Goal: Task Accomplishment & Management: Use online tool/utility

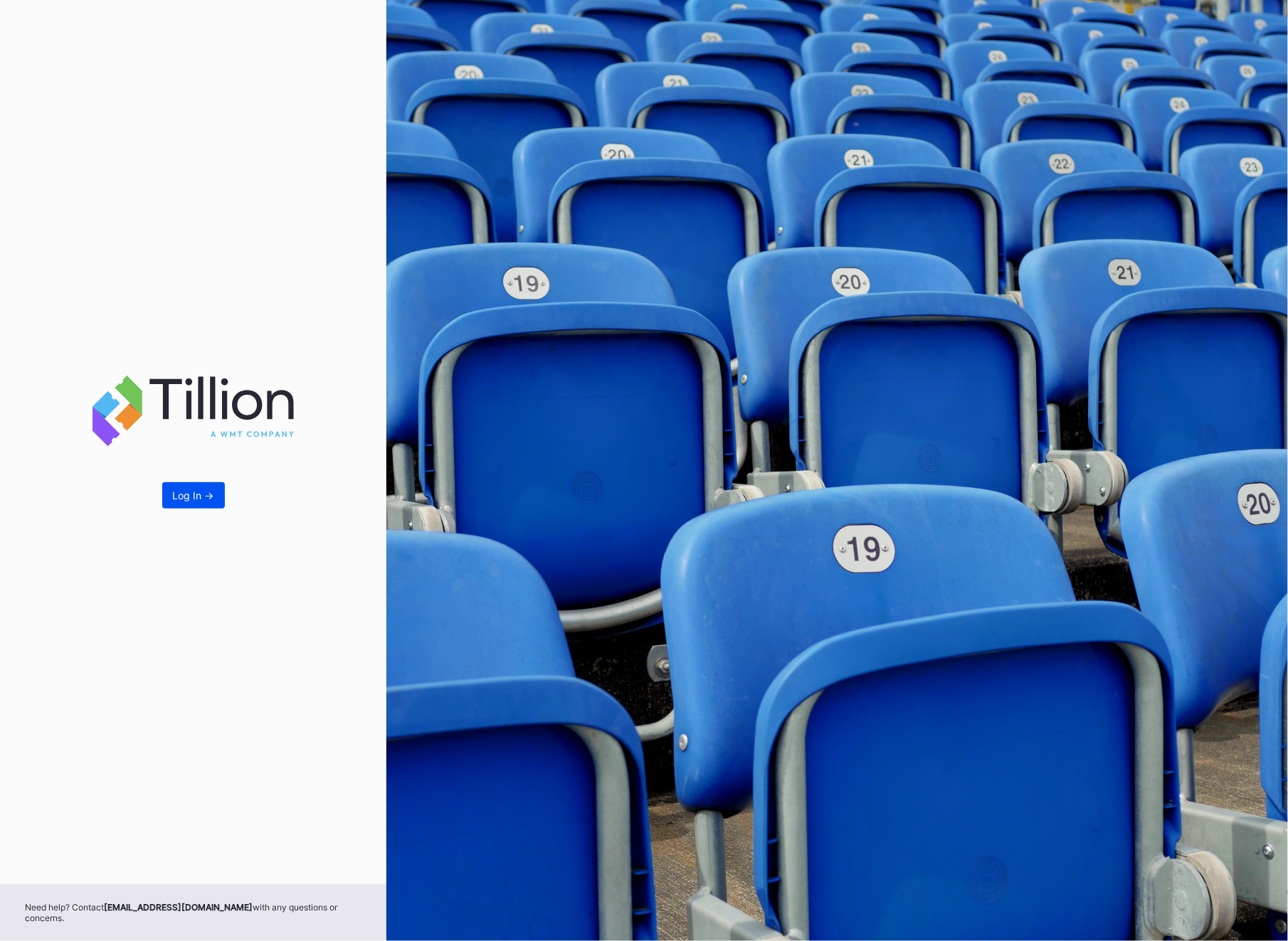
click at [174, 501] on div "Log In ->" at bounding box center [193, 495] width 42 height 12
click at [174, 502] on div "Log In ->" at bounding box center [193, 495] width 42 height 12
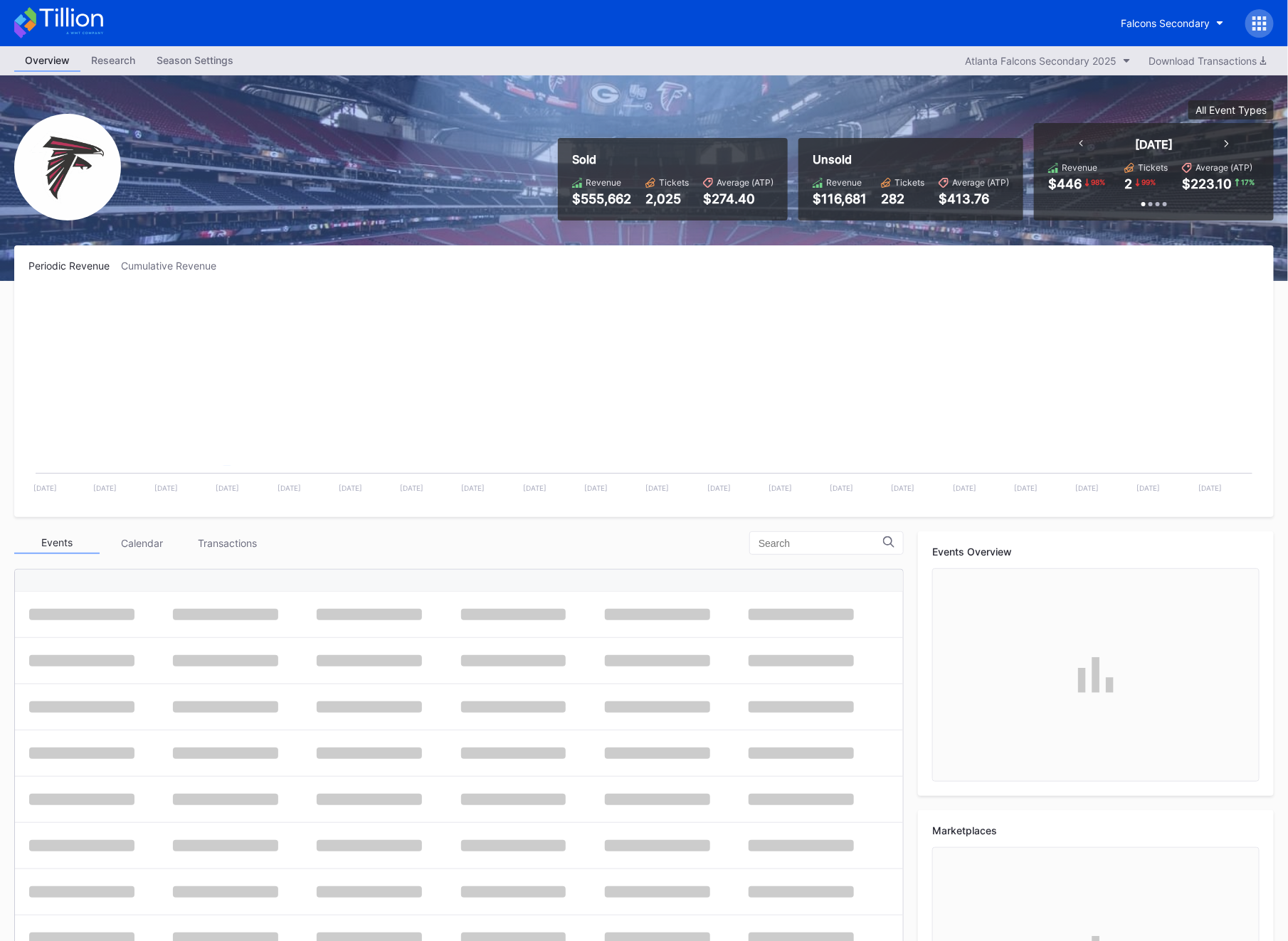
scroll to position [42, 0]
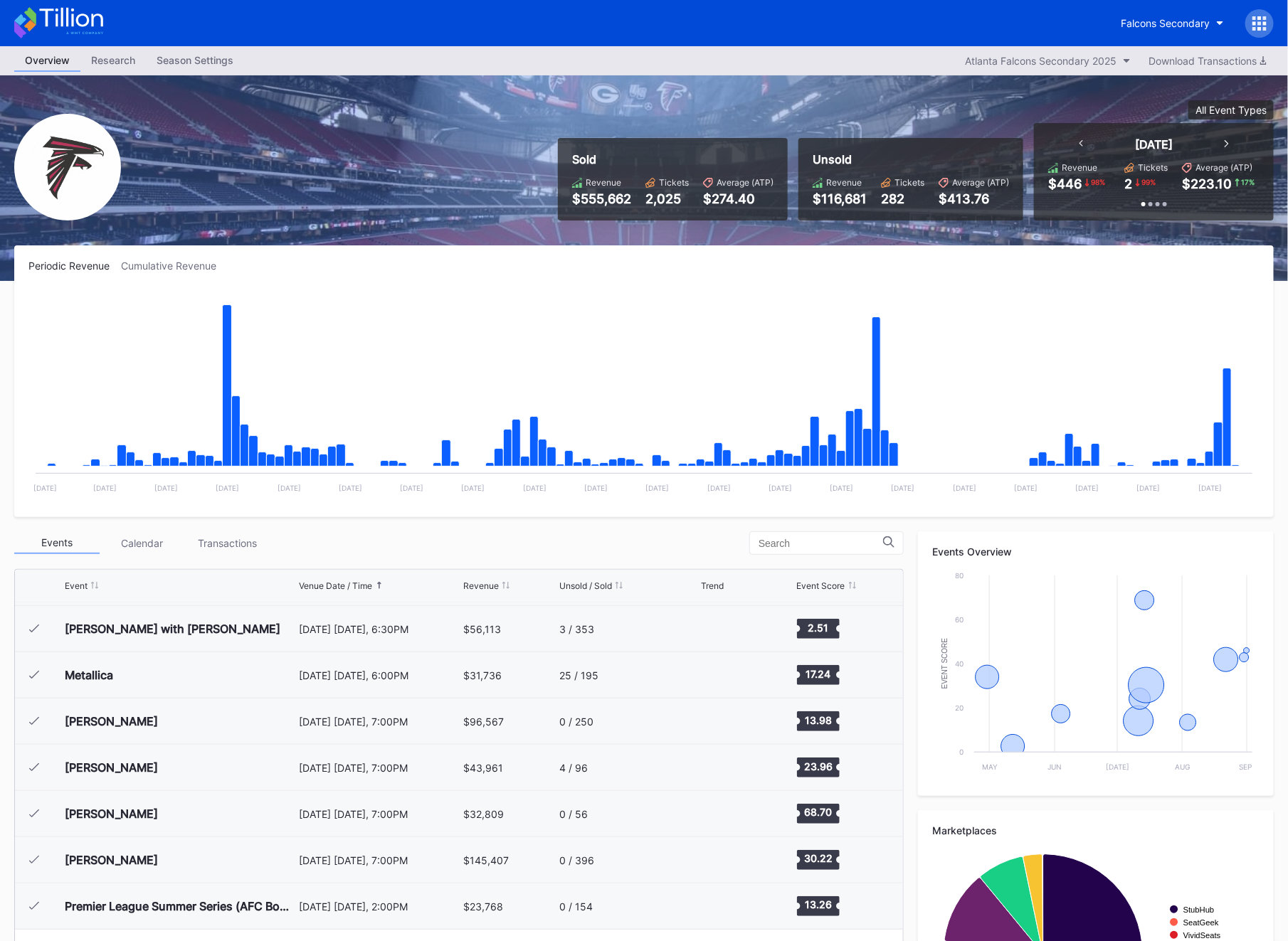
click at [1262, 16] on icon at bounding box center [1259, 23] width 14 height 14
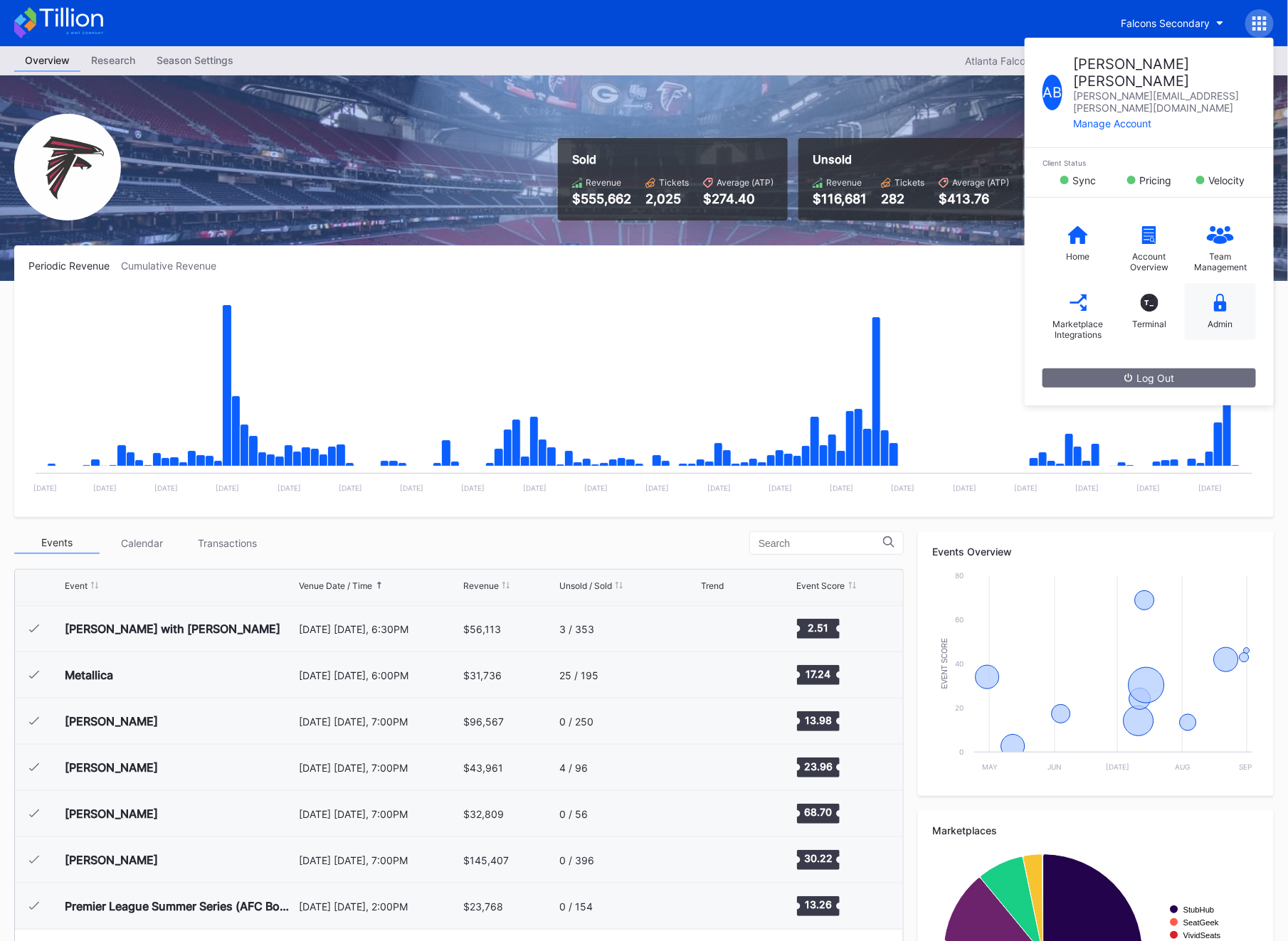
click at [1224, 284] on div "Admin" at bounding box center [1220, 312] width 71 height 57
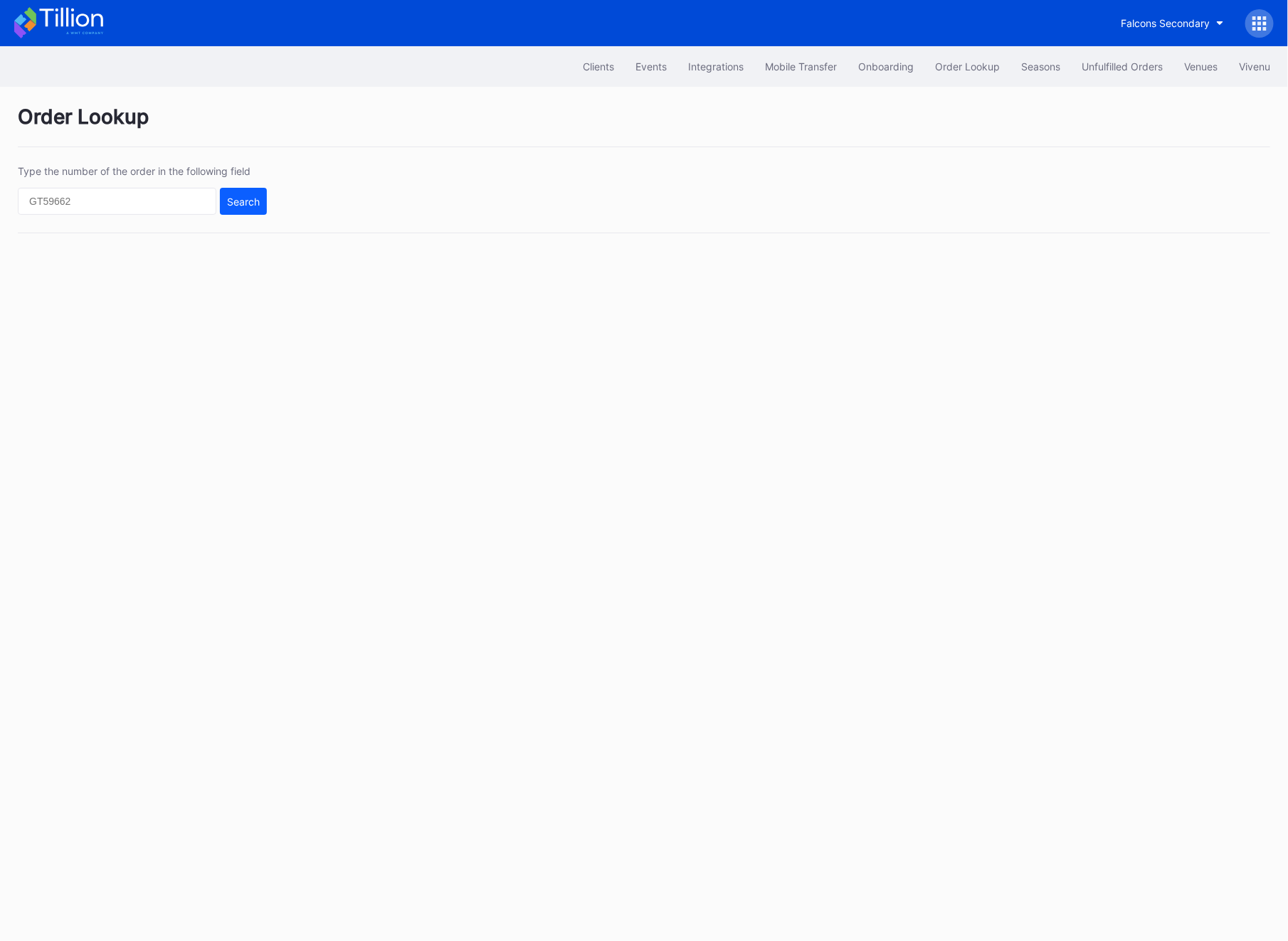
click at [104, 182] on div "Type the number of the order in the following field Search" at bounding box center [143, 190] width 249 height 50
click at [104, 193] on input "text" at bounding box center [117, 201] width 199 height 27
paste input "wbz.vau.MGY_vbe9jgr"
click at [215, 207] on input "wbz.vau.MGY_vbe9jgr" at bounding box center [117, 201] width 199 height 27
click at [128, 200] on input "wbz.vau.MGY_vbe9jgr" at bounding box center [117, 201] width 199 height 27
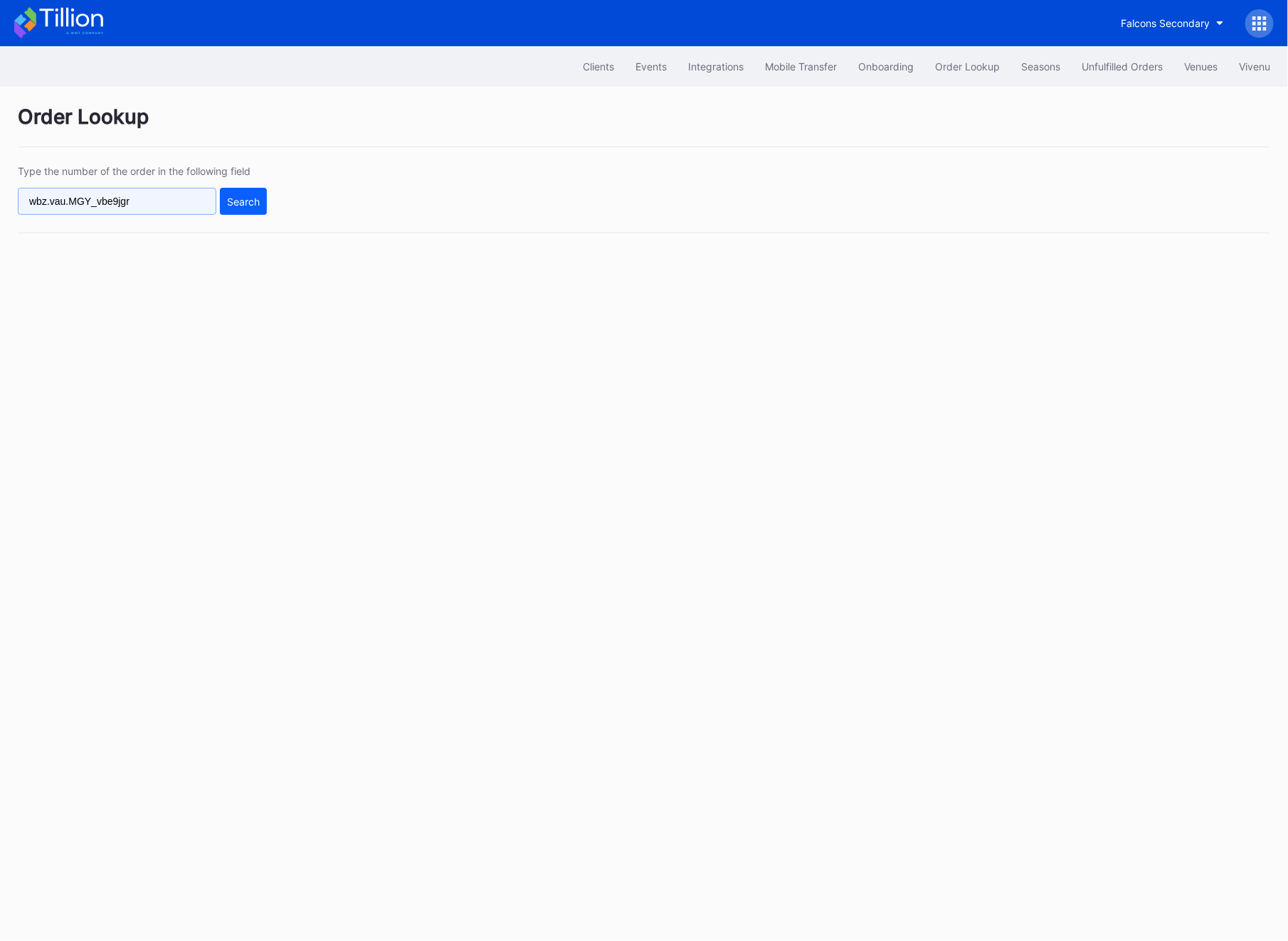
click at [128, 200] on input "wbz.vau.MGY_vbe9jgr" at bounding box center [117, 201] width 199 height 27
paste input "621195663"
click at [251, 200] on div "Search" at bounding box center [244, 201] width 33 height 12
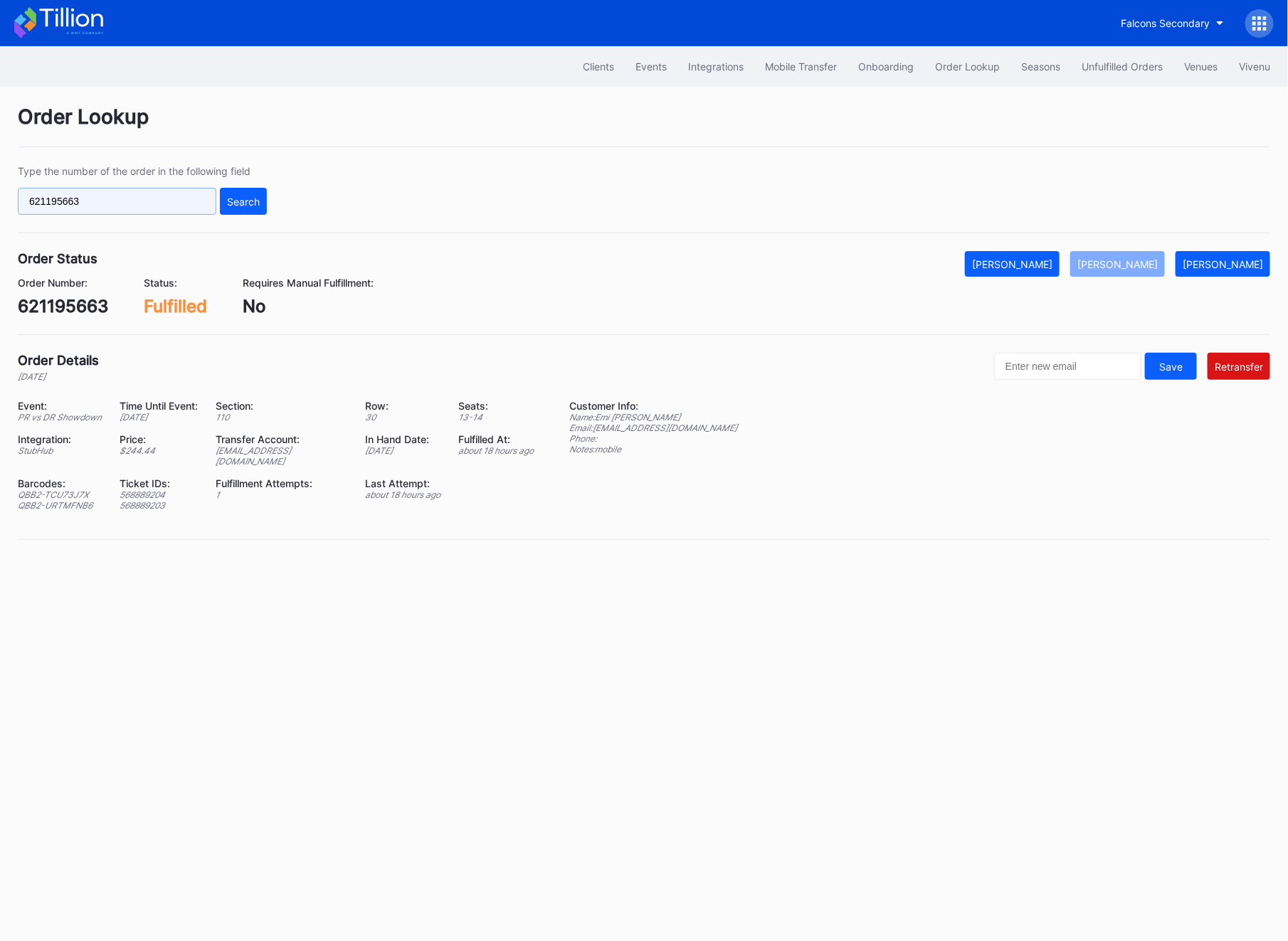
click at [67, 200] on input "621195663" at bounding box center [117, 201] width 199 height 27
paste input "292398"
type input "621292398"
click at [262, 209] on button "Search" at bounding box center [244, 201] width 47 height 27
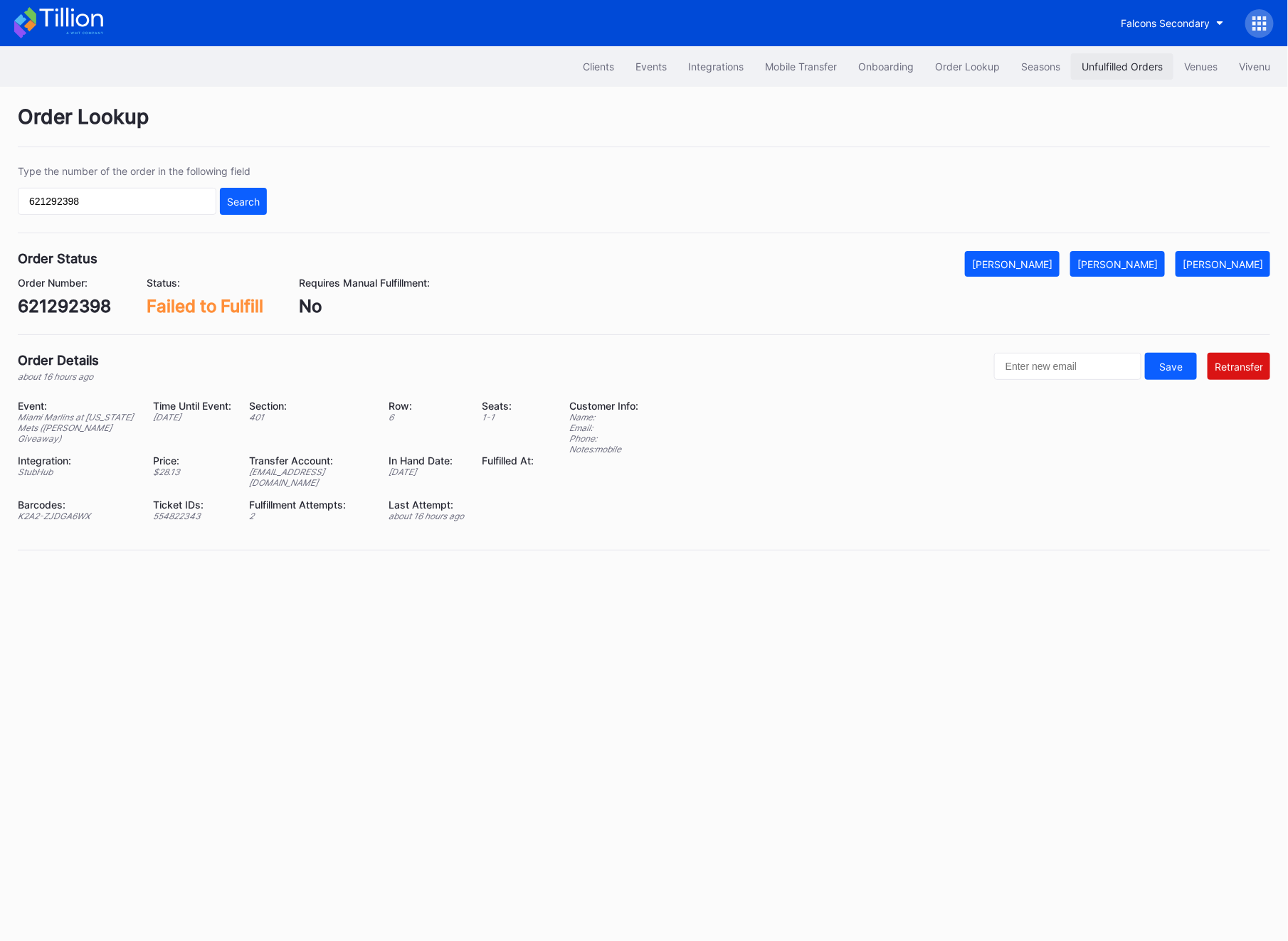
click at [1106, 54] on button "Unfulfilled Orders" at bounding box center [1122, 67] width 103 height 26
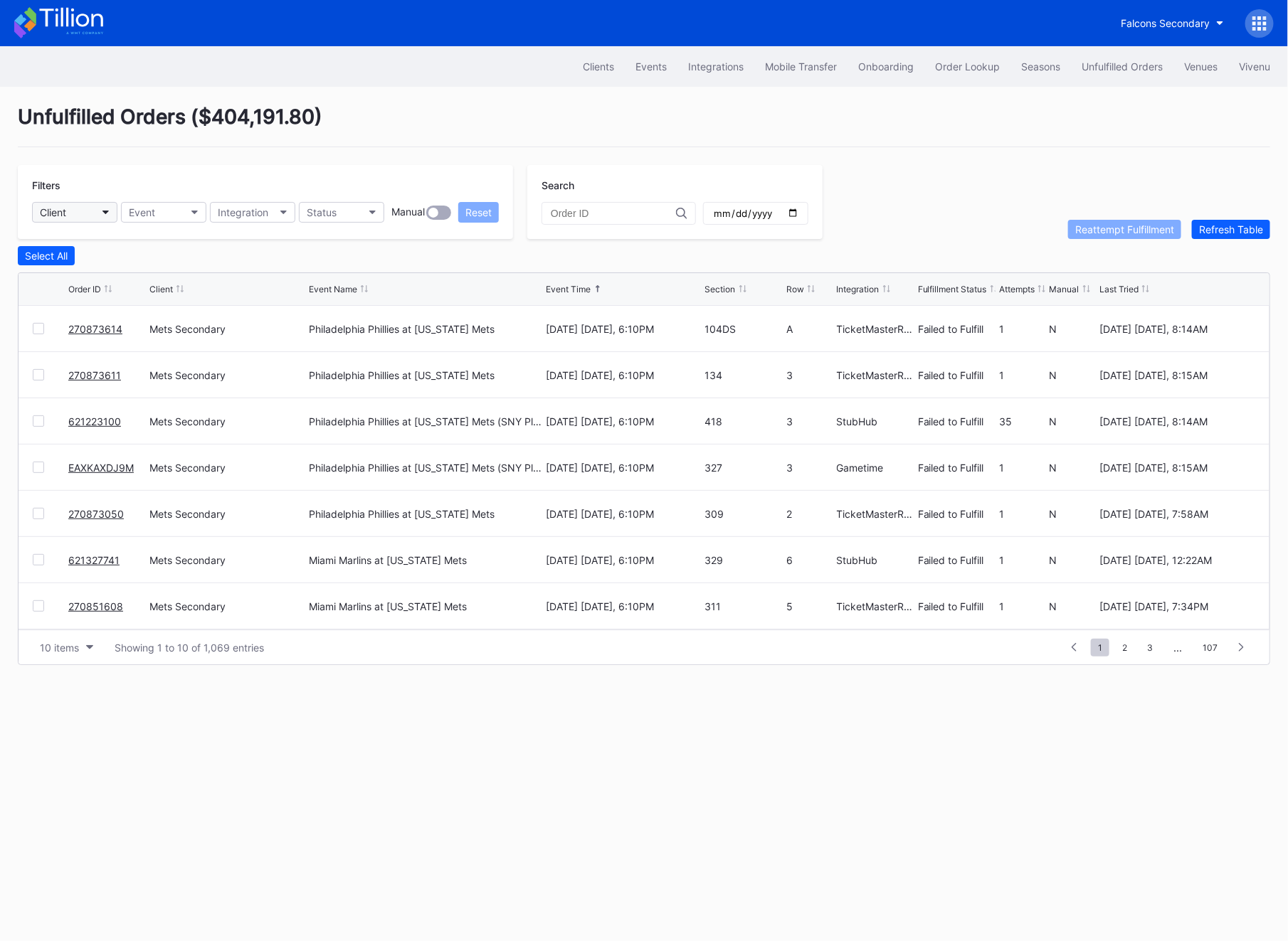
click at [98, 212] on button "Client" at bounding box center [74, 212] width 86 height 20
type input "mets"
click at [138, 280] on div "Mets Secondary" at bounding box center [114, 275] width 165 height 26
click at [351, 214] on button "Status" at bounding box center [341, 212] width 86 height 20
click at [349, 273] on div "Failed to Fulfill" at bounding box center [342, 275] width 66 height 12
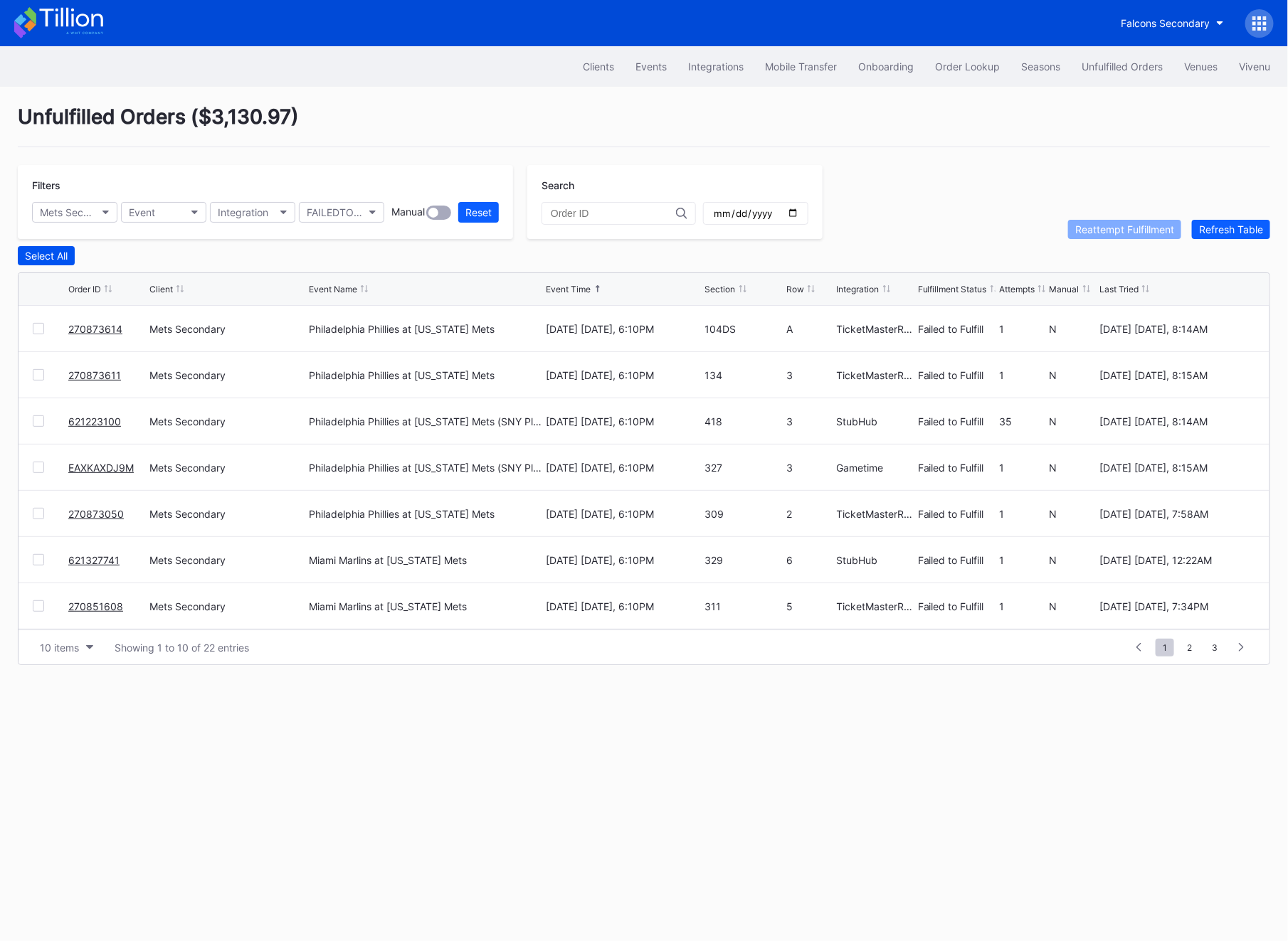
click at [56, 258] on div "Select All" at bounding box center [46, 256] width 42 height 12
click at [1132, 233] on div "Reattempt Fulfillment" at bounding box center [1124, 229] width 99 height 12
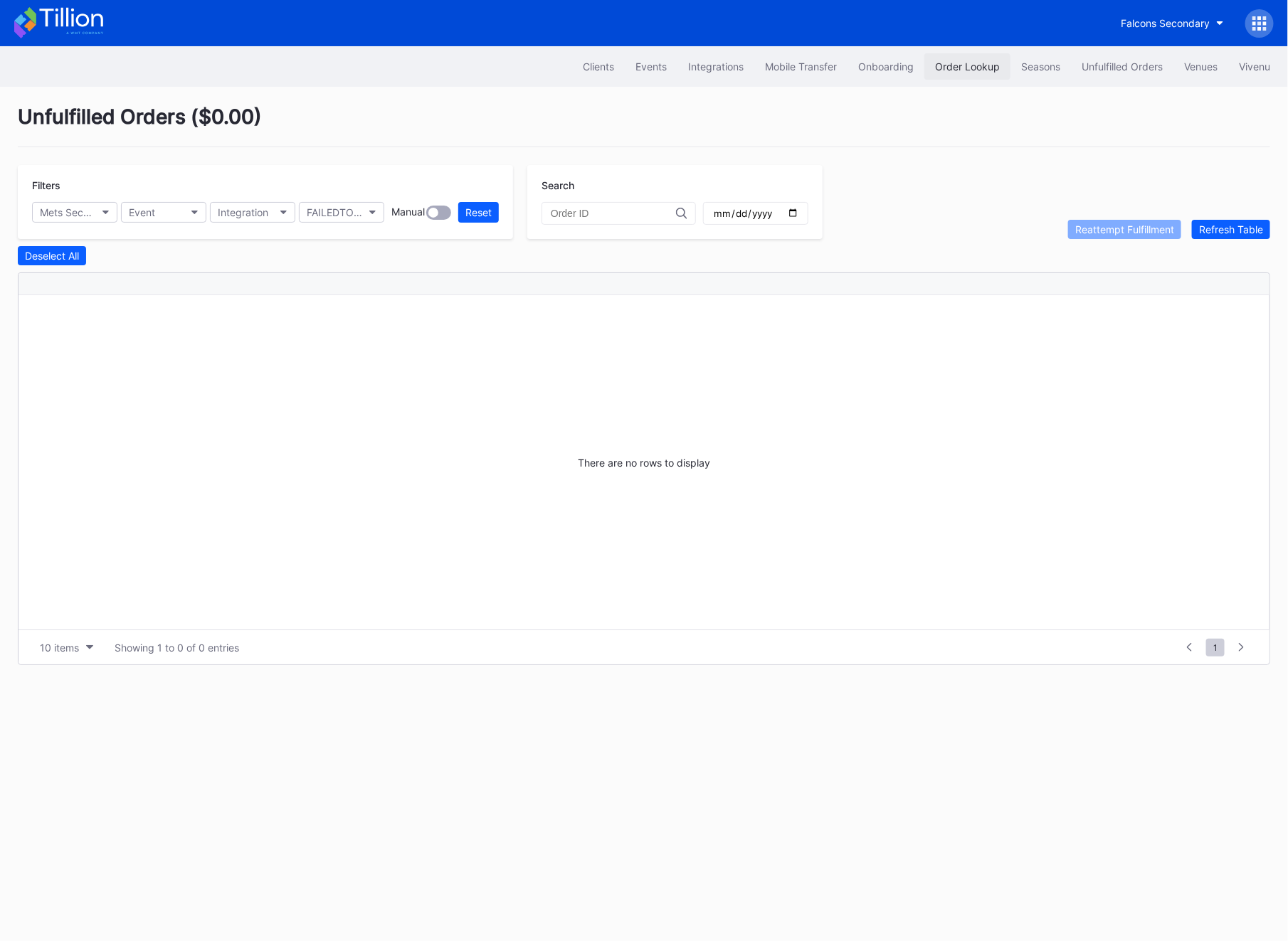
click at [946, 73] on button "Order Lookup" at bounding box center [968, 67] width 86 height 26
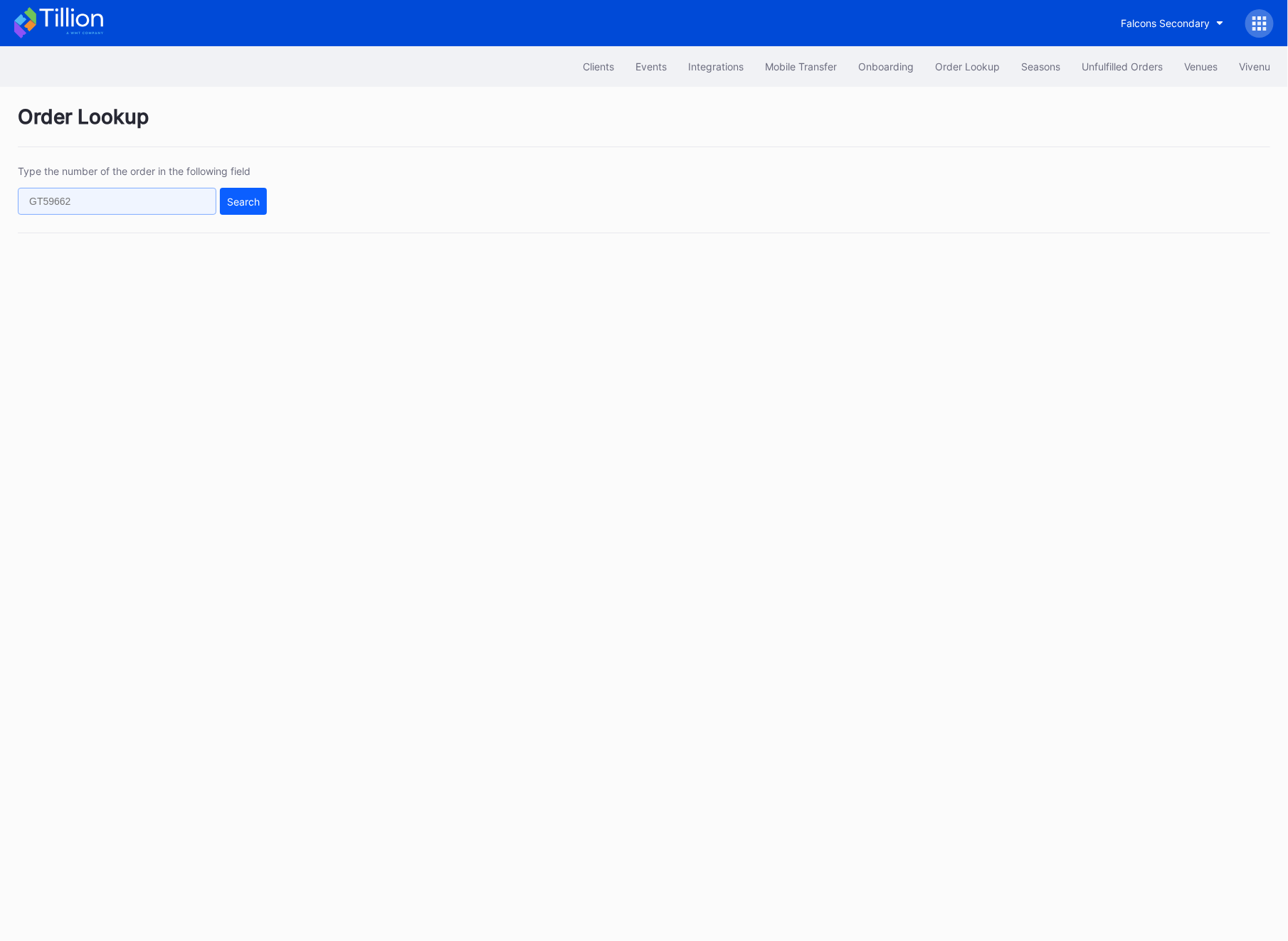
click at [112, 204] on input "text" at bounding box center [117, 201] width 199 height 27
paste input "590097628"
click at [240, 206] on div "Search" at bounding box center [244, 201] width 33 height 12
click at [143, 202] on input "590097628" at bounding box center [117, 201] width 199 height 27
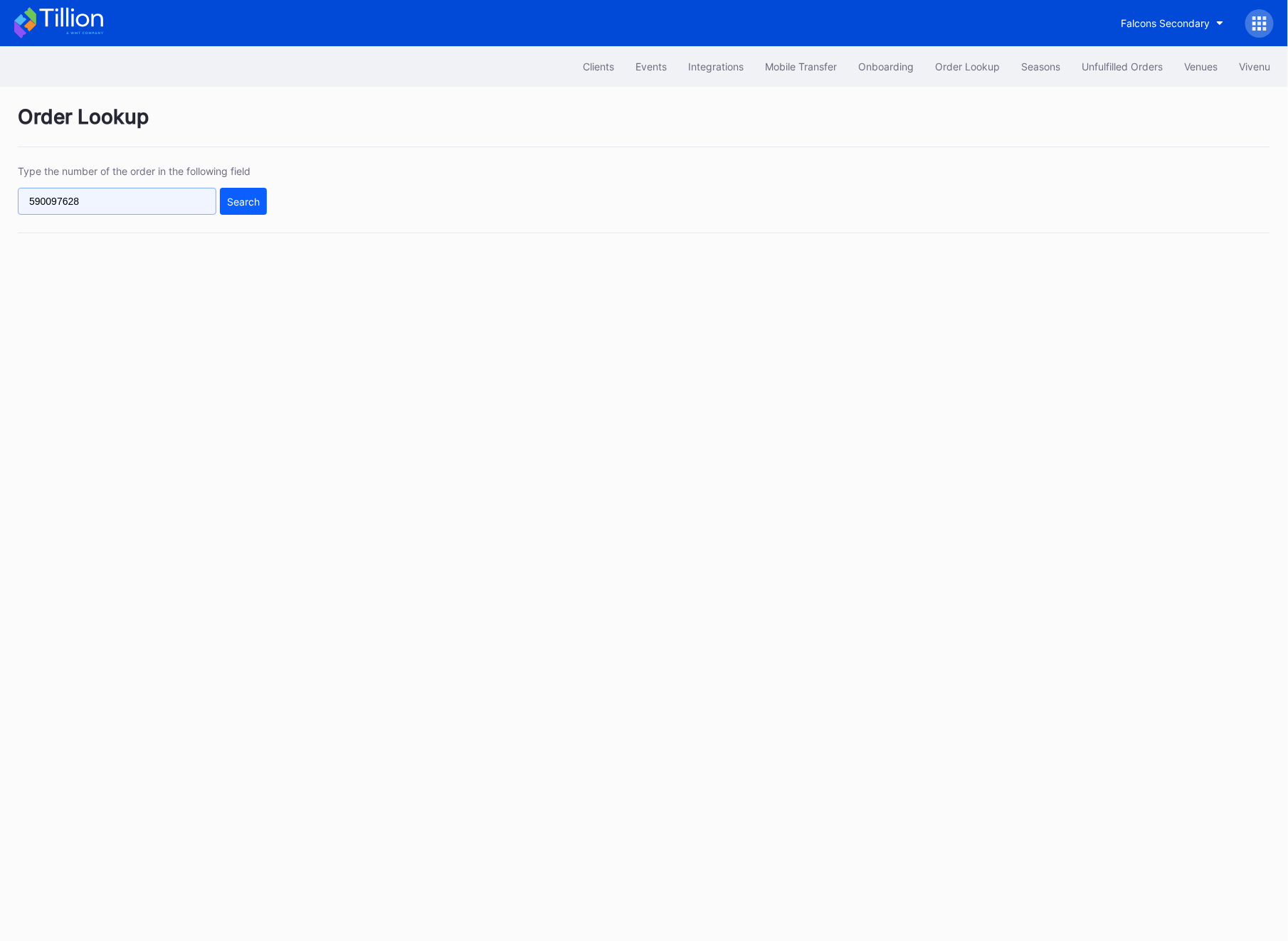
paste input "270857214"
type input "270857214"
click at [235, 204] on div "Search" at bounding box center [244, 201] width 33 height 12
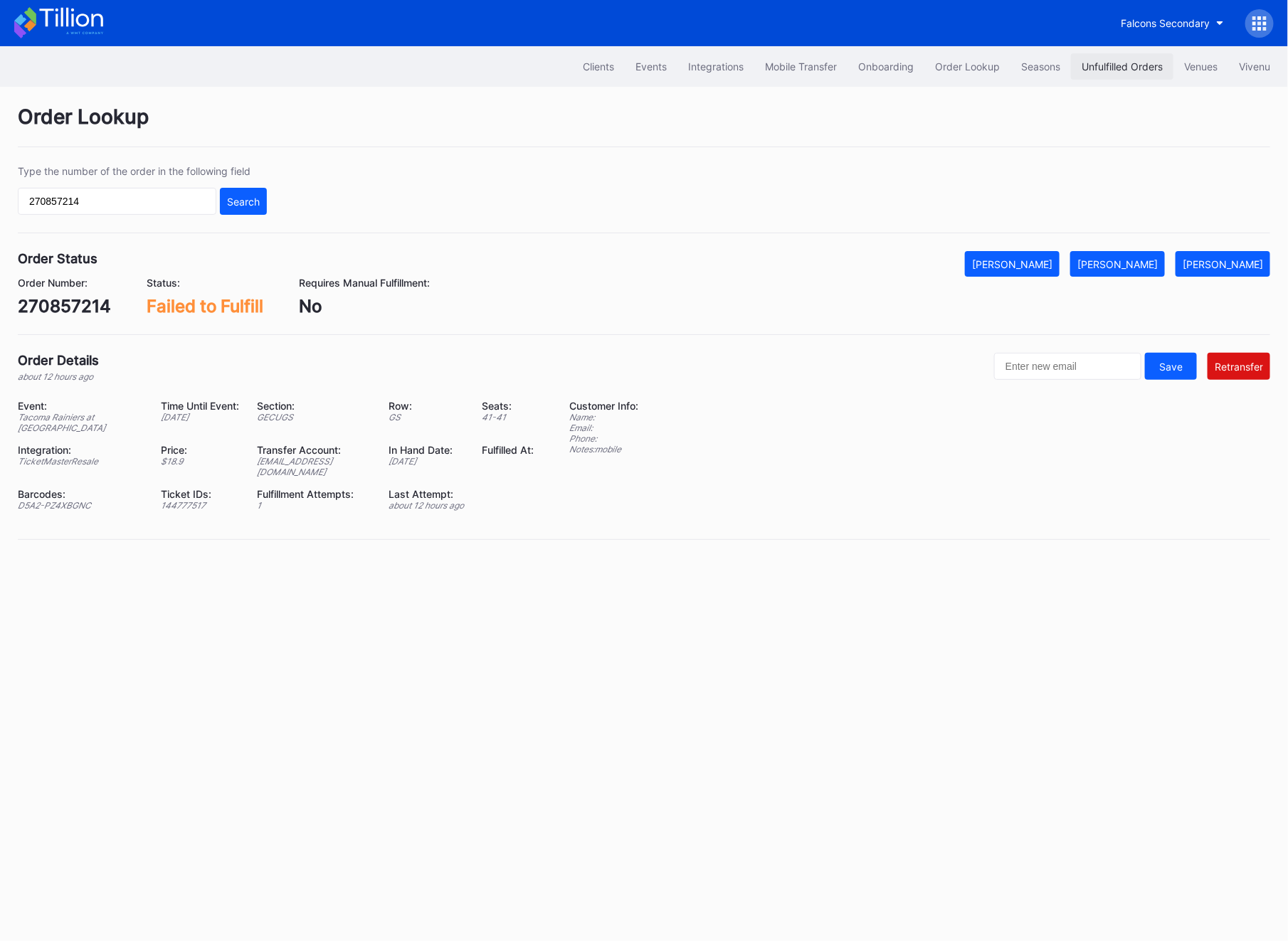
click at [1121, 68] on div "Unfulfilled Orders" at bounding box center [1123, 66] width 81 height 12
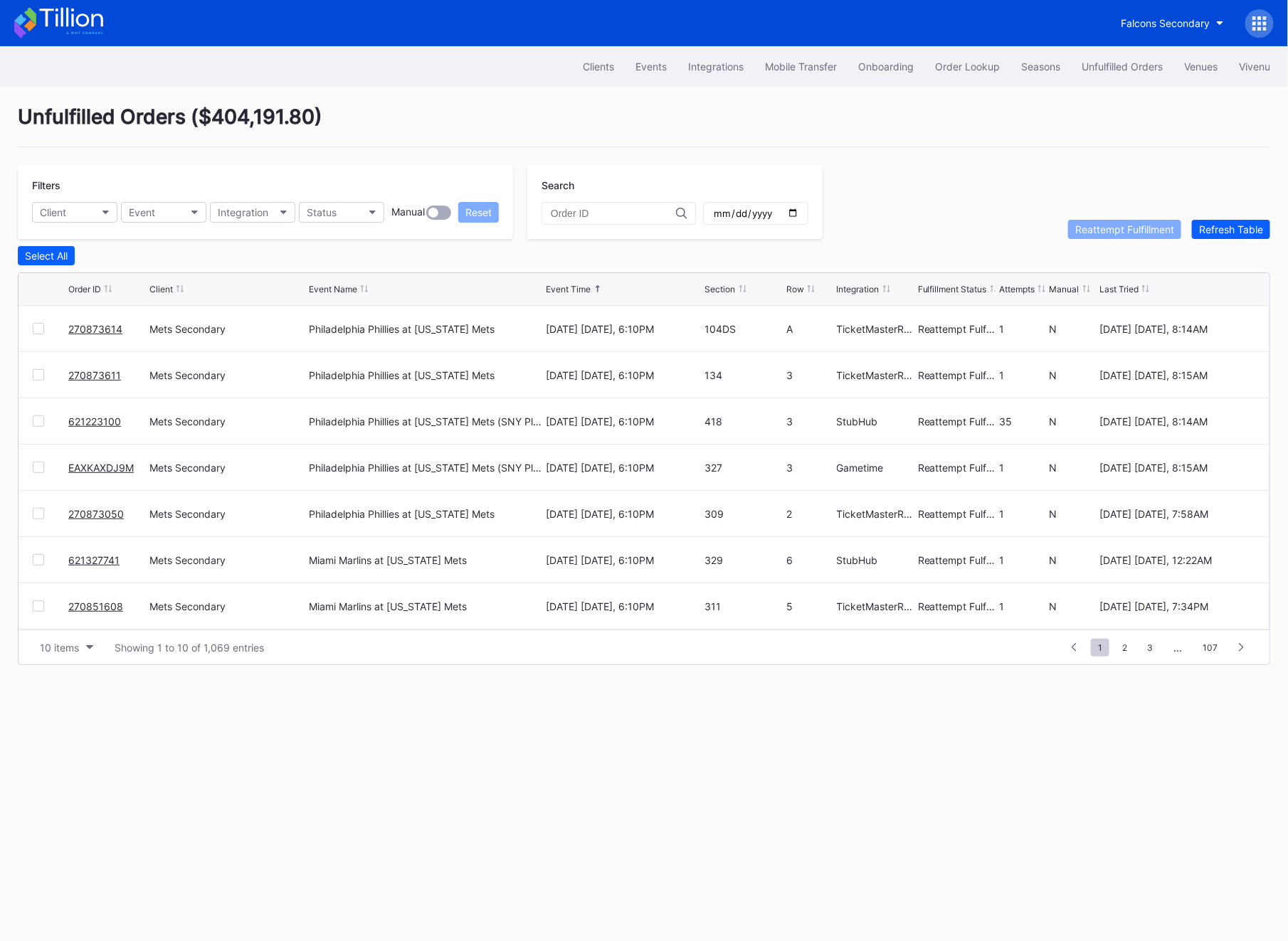
click at [606, 217] on input "text" at bounding box center [613, 213] width 125 height 11
paste input "270857214"
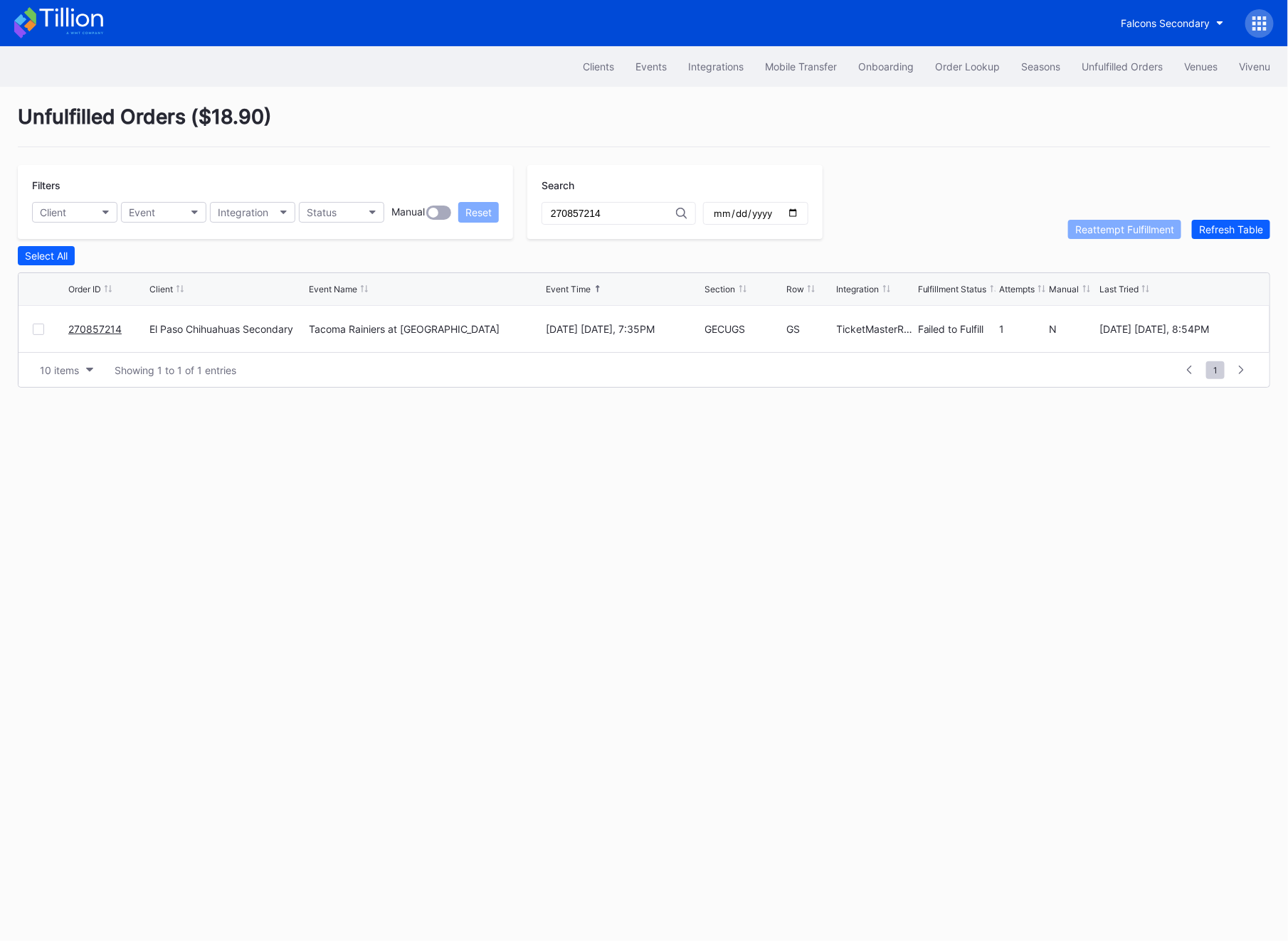
click at [39, 325] on div at bounding box center [38, 329] width 11 height 11
click at [1078, 229] on div "Reattempt Fulfillment" at bounding box center [1124, 229] width 99 height 12
click at [572, 215] on input "270857214" at bounding box center [613, 213] width 125 height 11
paste input "56"
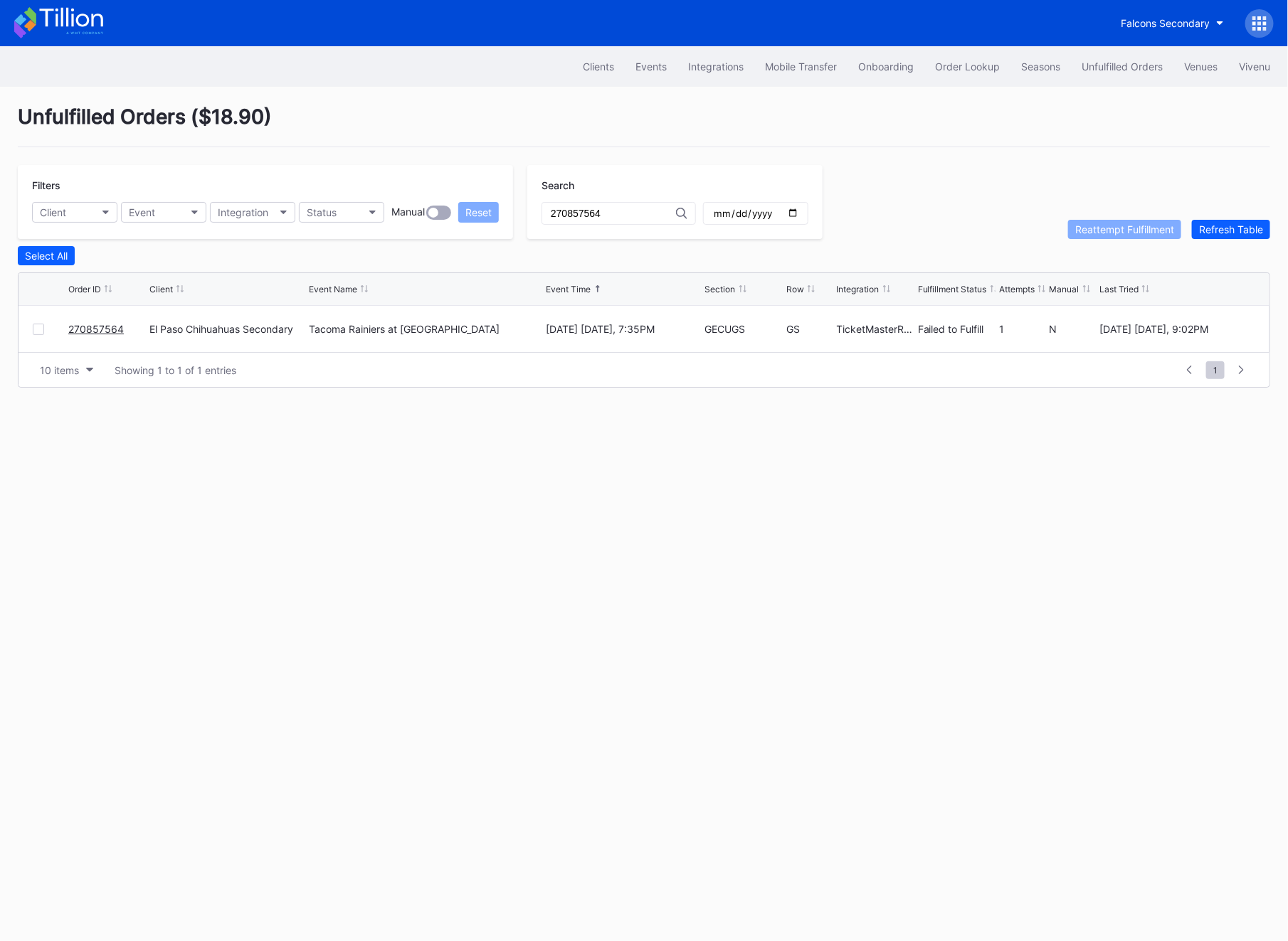
type input "270857564"
click at [31, 323] on div "270857564 [GEOGRAPHIC_DATA] Tacoma Rainiers at [GEOGRAPHIC_DATA] [DATE] [DATE],…" at bounding box center [644, 329] width 1251 height 46
click at [42, 328] on div at bounding box center [38, 329] width 11 height 11
click at [1127, 233] on div "Reattempt Fulfillment" at bounding box center [1124, 229] width 99 height 12
click at [977, 75] on button "Order Lookup" at bounding box center [968, 67] width 86 height 26
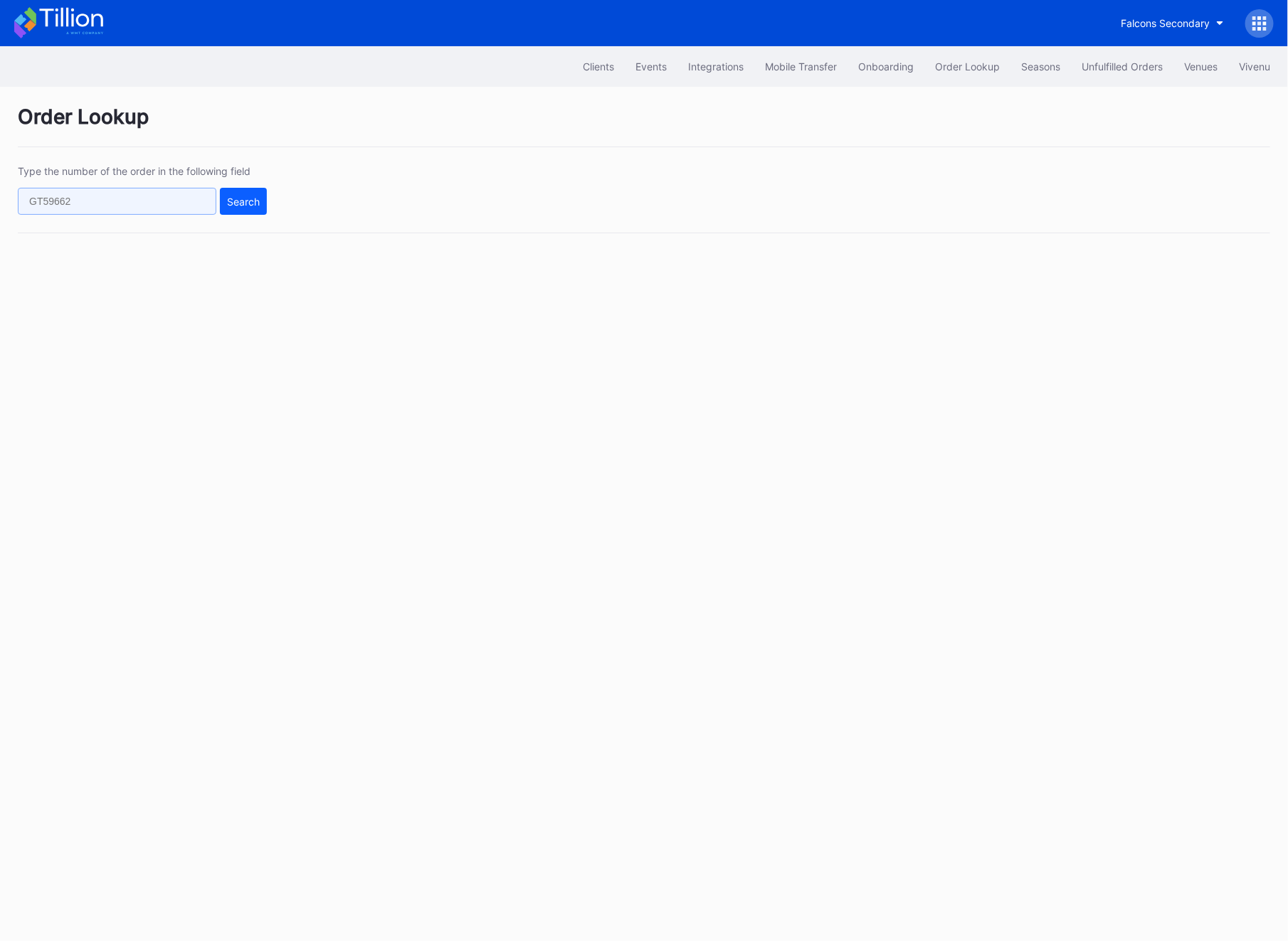
click at [139, 209] on input "text" at bounding box center [117, 201] width 199 height 27
paste input "621300563"
type input "621300563"
click at [261, 213] on button "Search" at bounding box center [244, 201] width 47 height 27
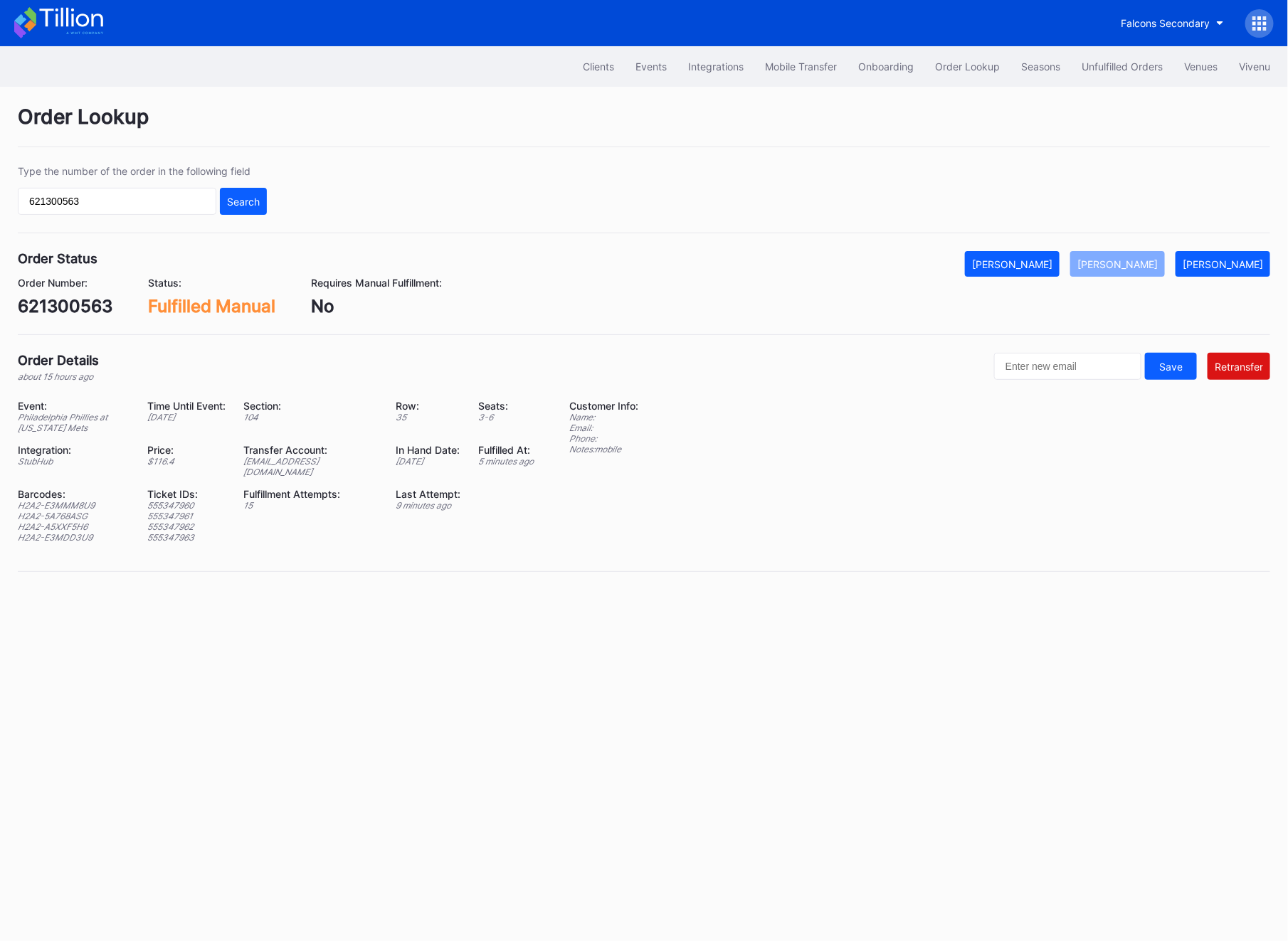
click at [349, 468] on div "Event: Philadelphia Phillies at [US_STATE] Mets Time Until Event: [DATE] Sectio…" at bounding box center [284, 477] width 534 height 154
copy div "[EMAIL_ADDRESS][DOMAIN_NAME]"
click at [99, 199] on input "621300563" at bounding box center [117, 201] width 199 height 27
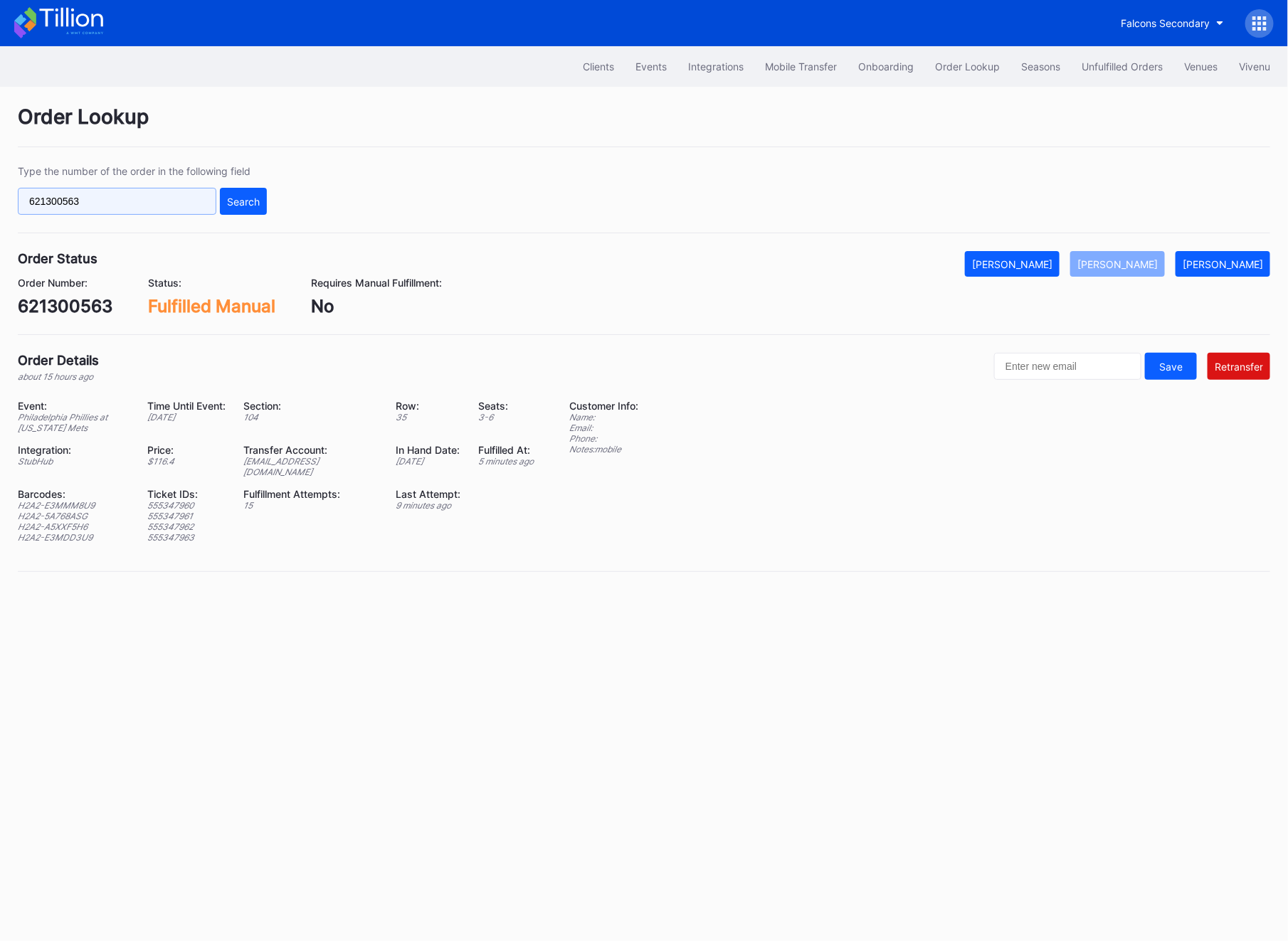
click at [99, 199] on input "621300563" at bounding box center [117, 201] width 199 height 27
click at [235, 196] on div "Search" at bounding box center [244, 201] width 33 height 12
